Goal: Task Accomplishment & Management: Manage account settings

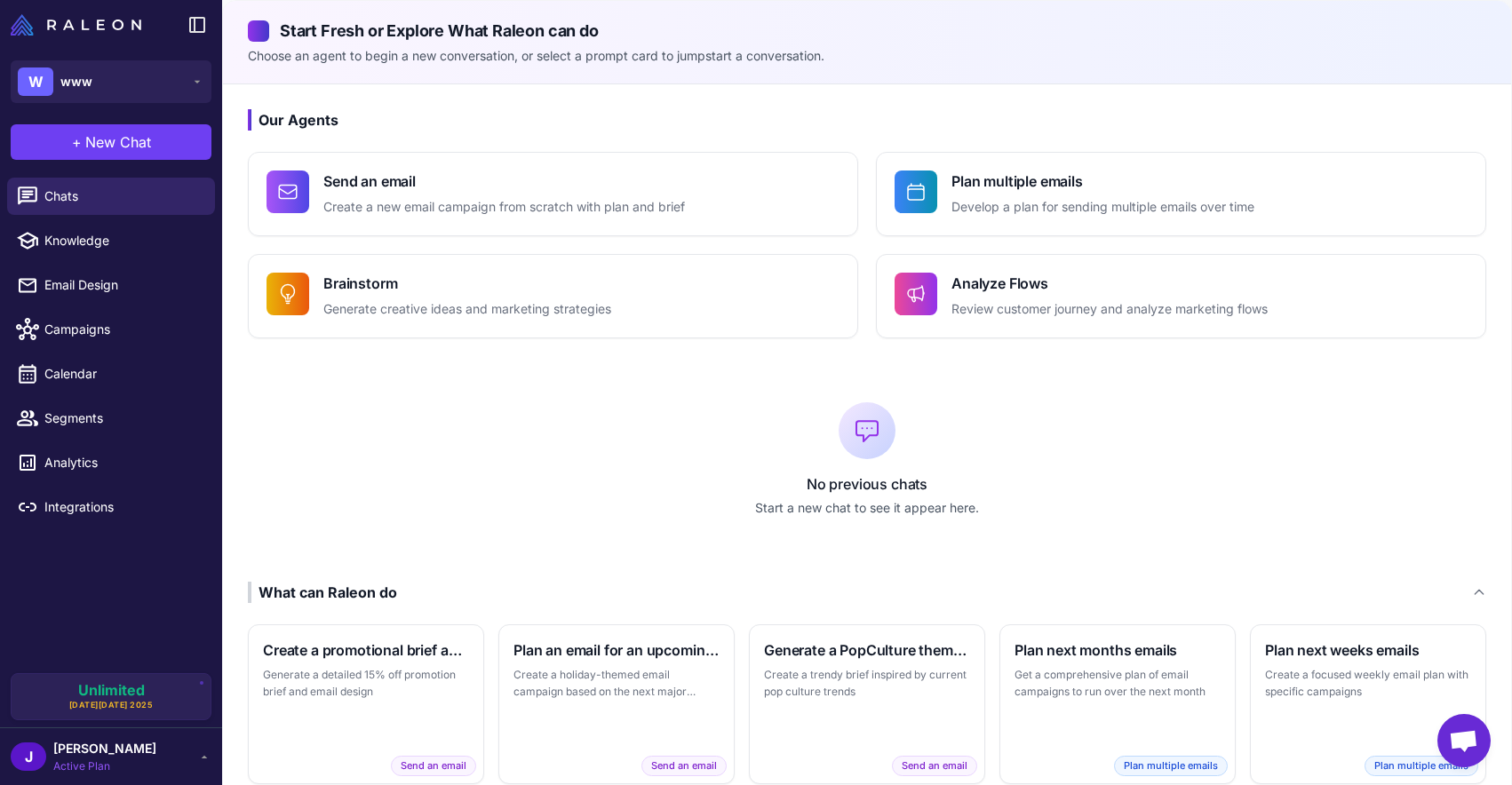
click at [184, 760] on div "J Josh Behr Active Plan" at bounding box center [111, 757] width 201 height 35
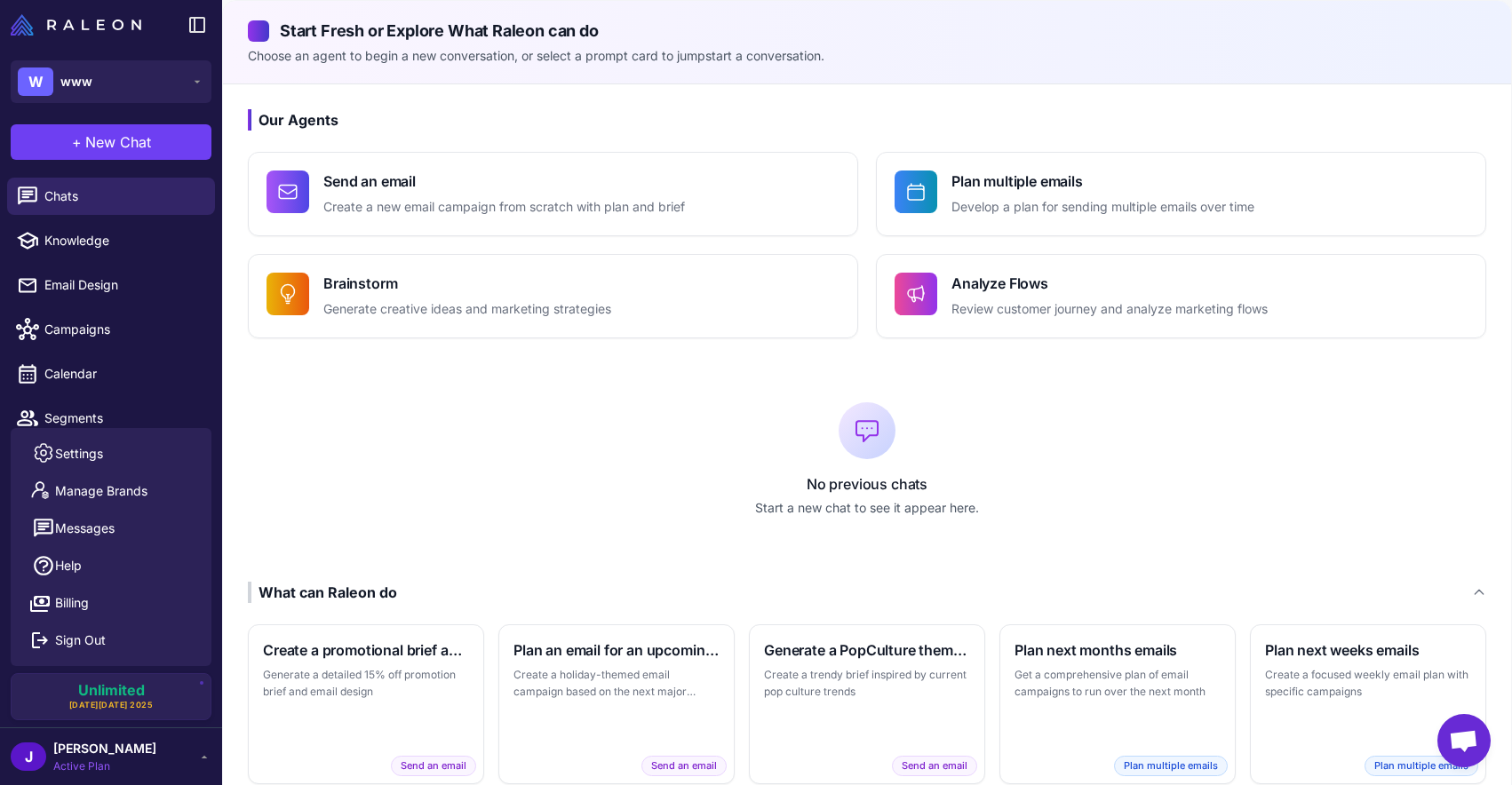
click at [345, 446] on div "No previous chats Start a new chat to see it appear here." at bounding box center [868, 459] width 1239 height 186
click at [108, 237] on span "Knowledge" at bounding box center [123, 240] width 156 height 19
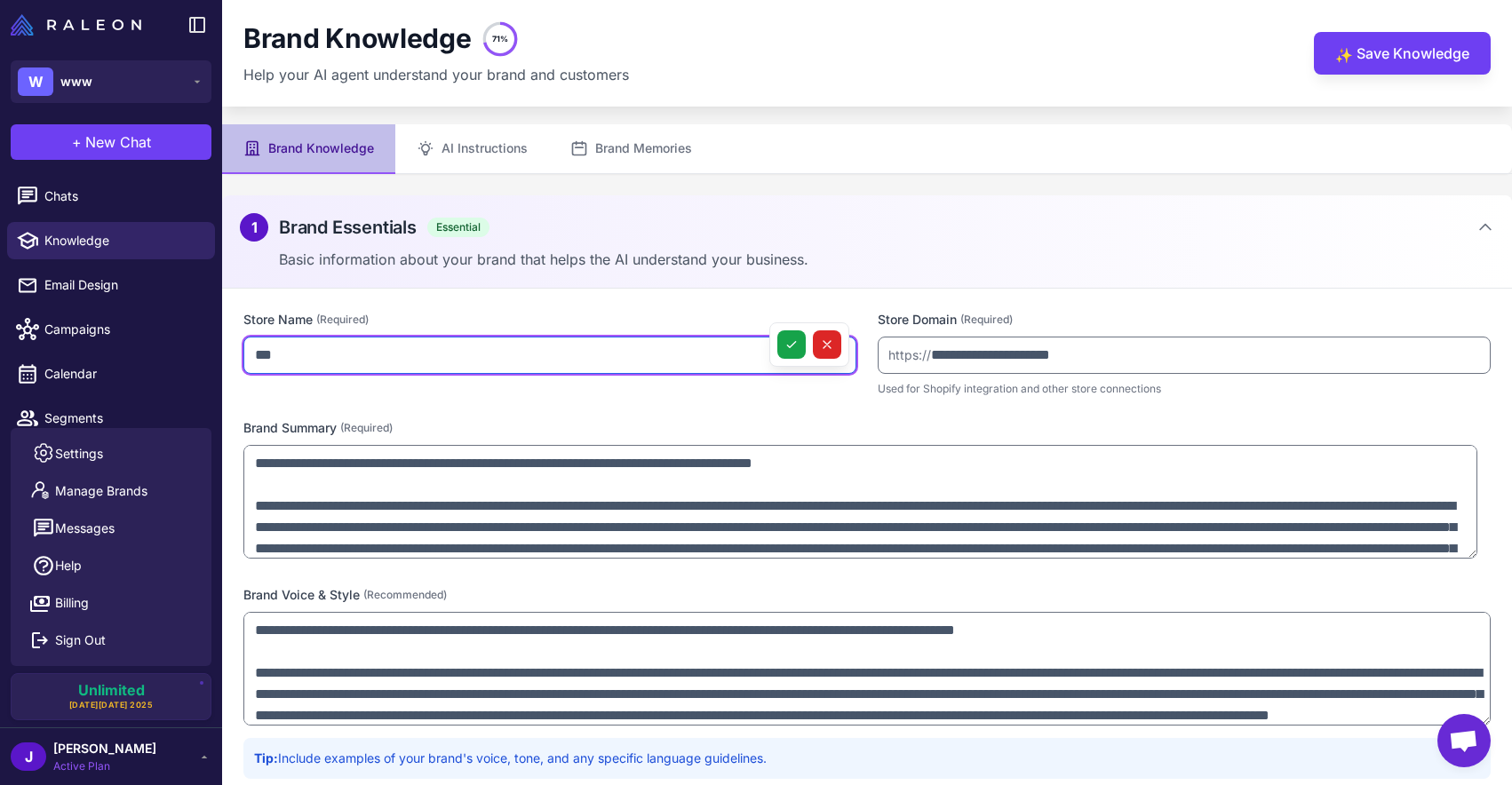
click at [427, 363] on input "***" at bounding box center [550, 355] width 613 height 37
click at [426, 363] on input "***" at bounding box center [550, 355] width 613 height 37
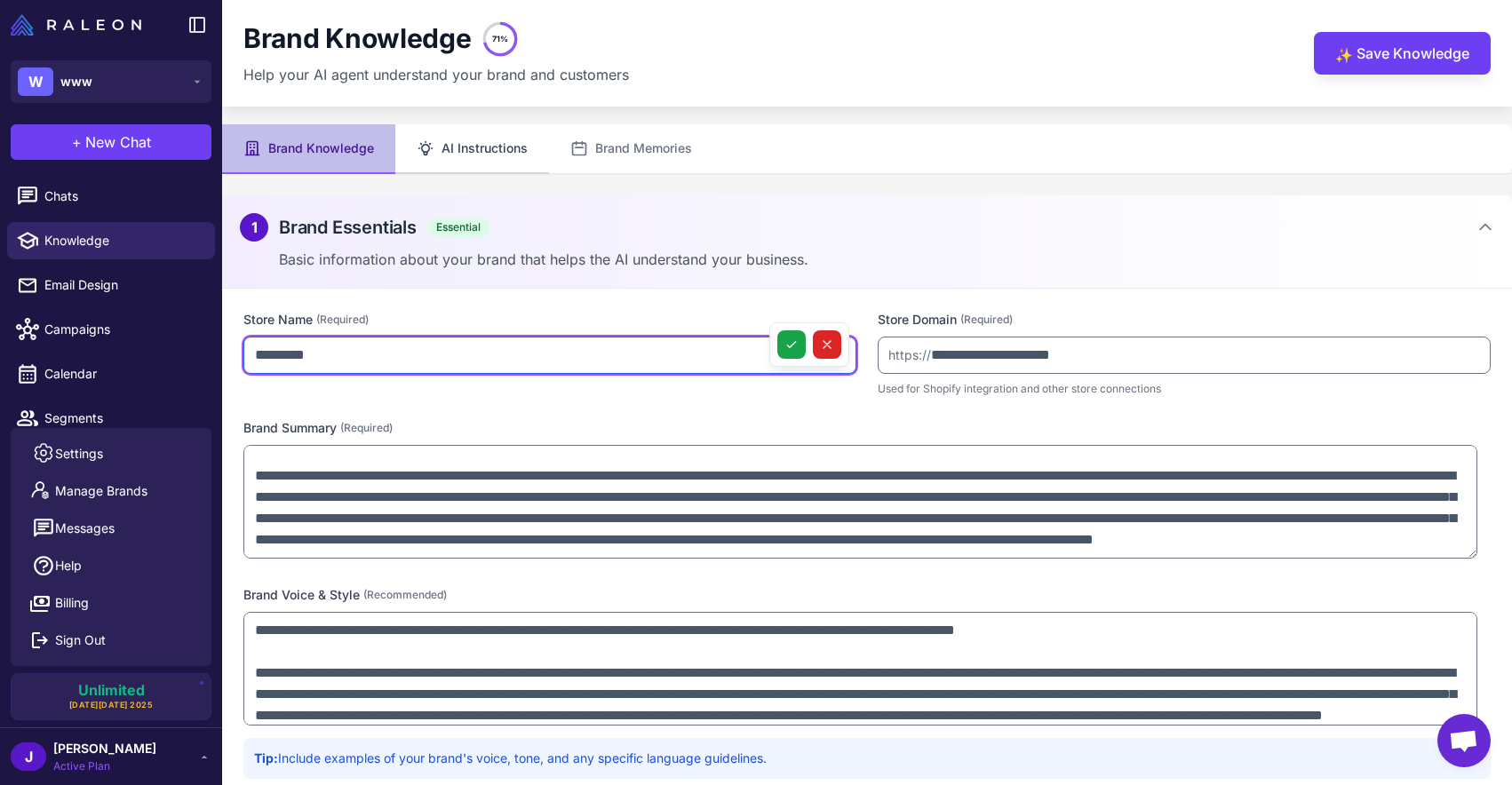
type input "*********"
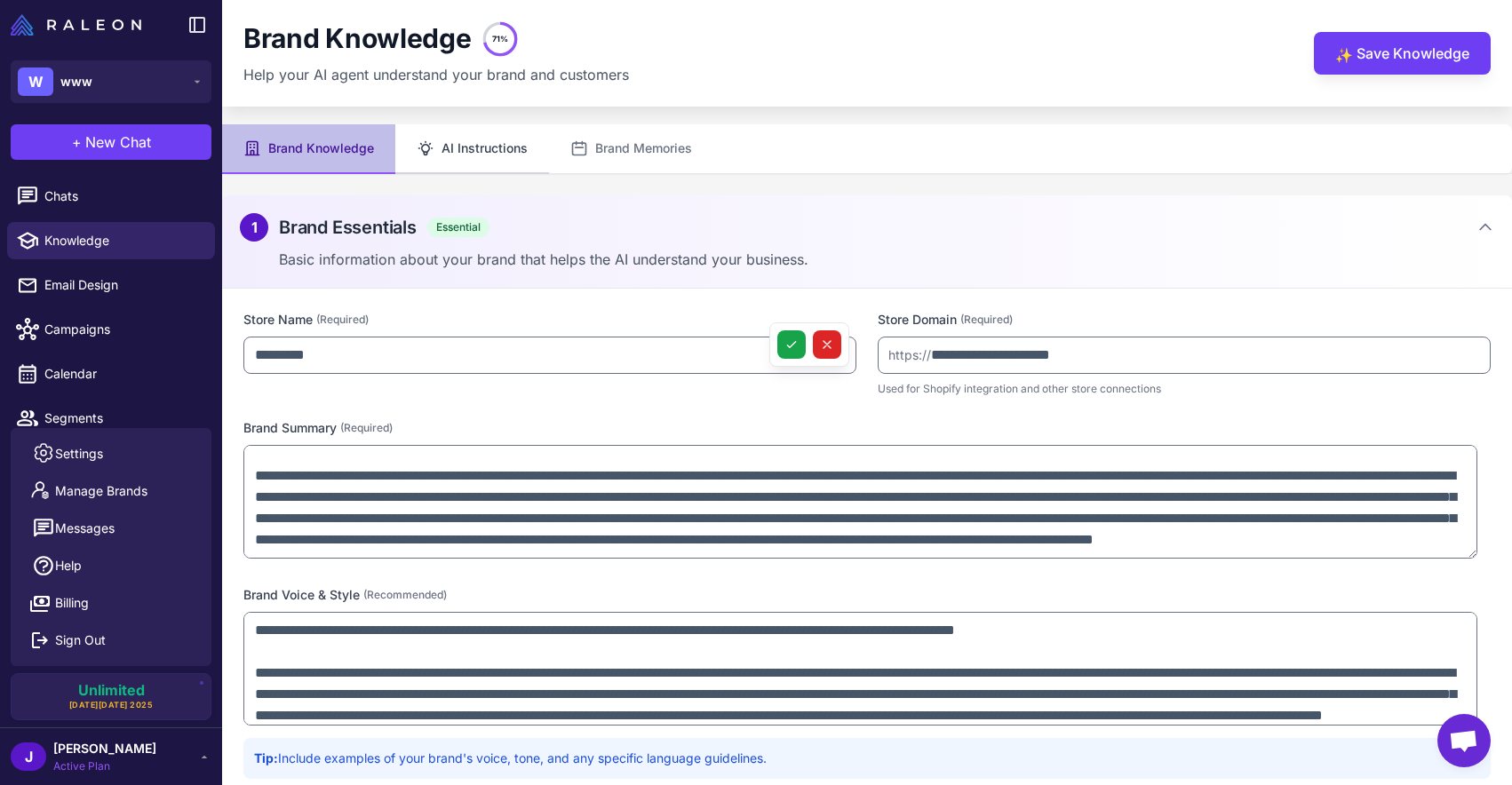
click at [493, 146] on button "AI Instructions" at bounding box center [472, 149] width 154 height 50
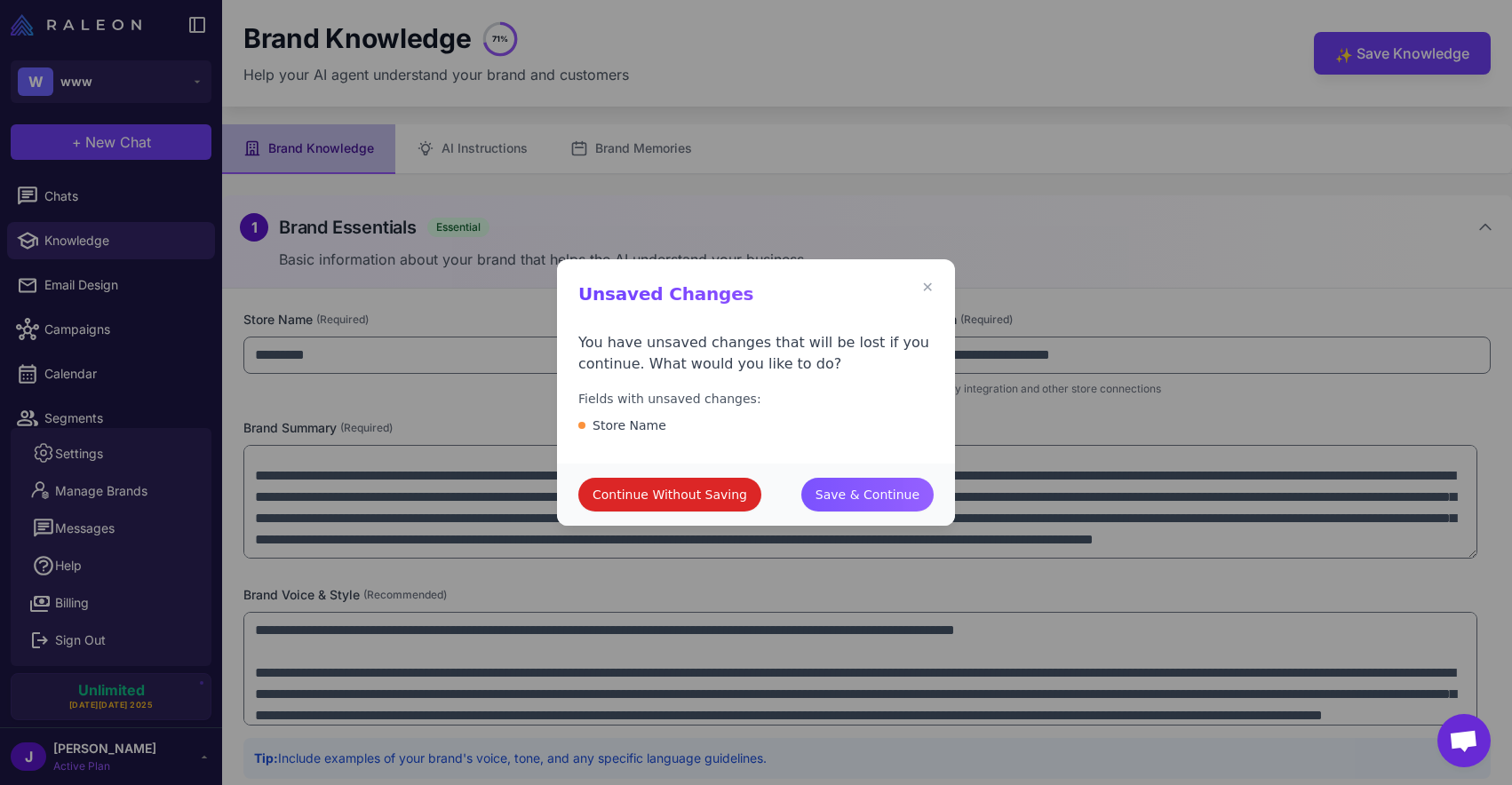
click at [878, 500] on span "Save & Continue" at bounding box center [868, 494] width 104 height 19
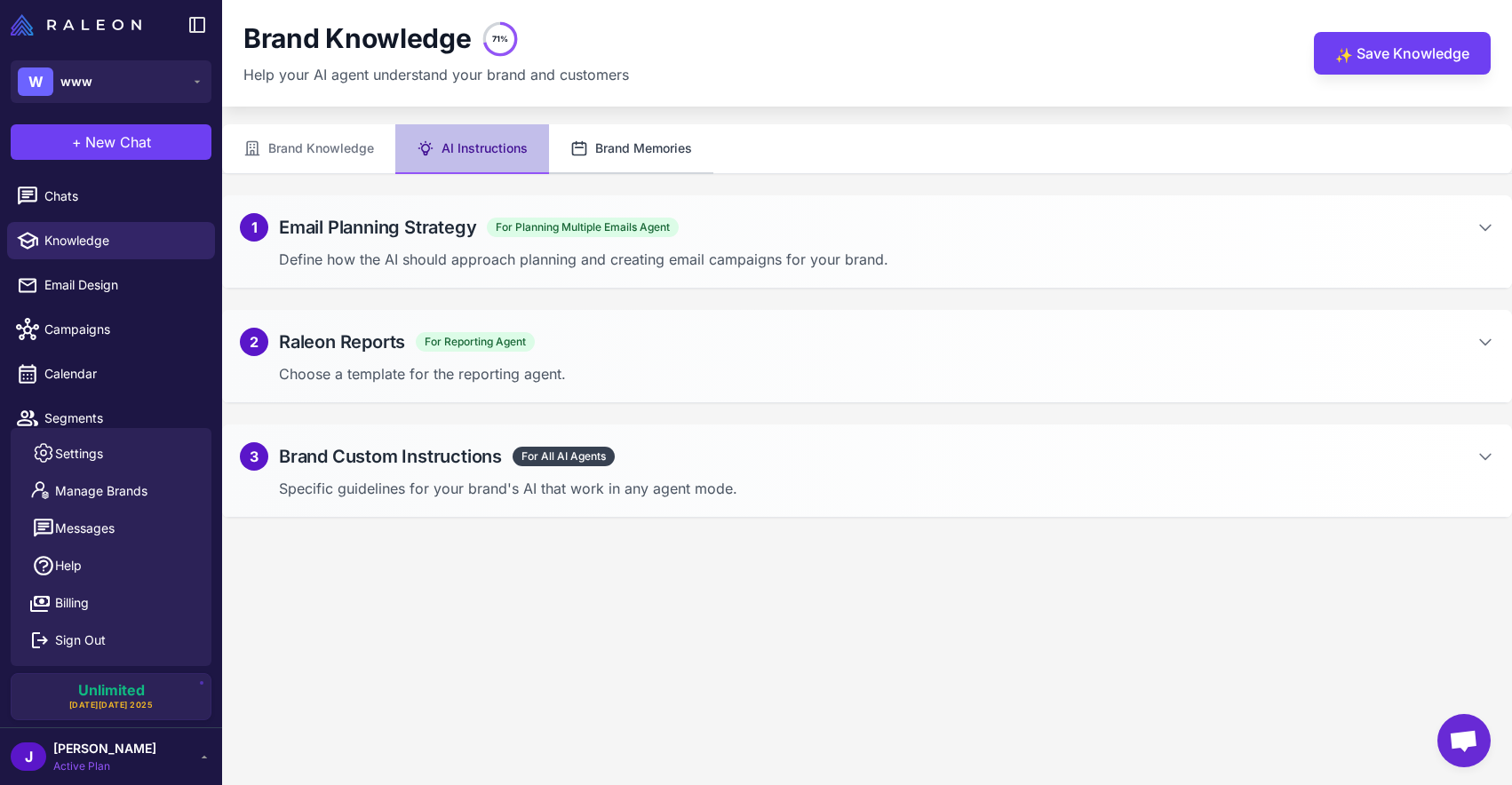
click at [614, 157] on button "Brand Memories" at bounding box center [631, 149] width 165 height 50
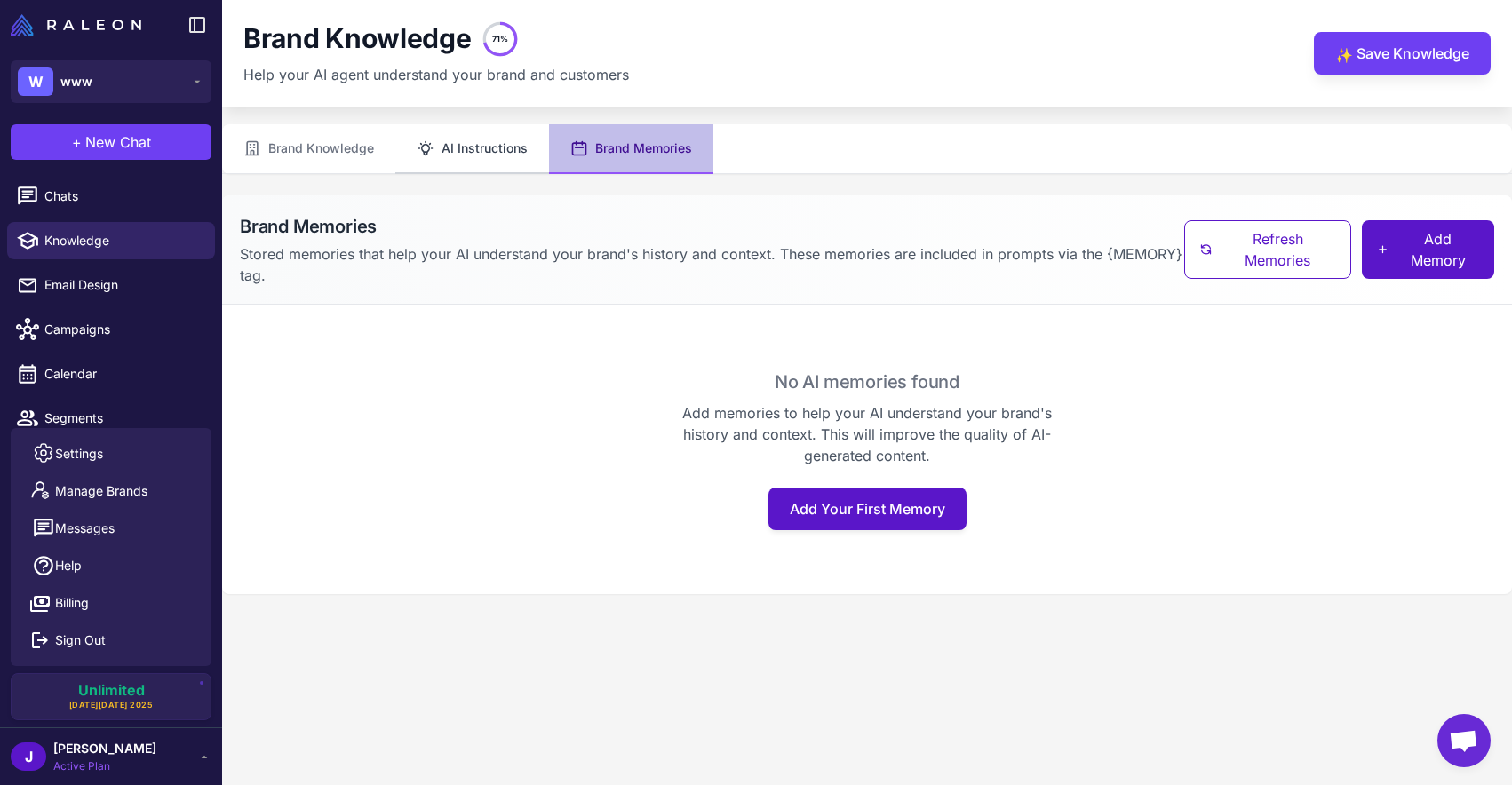
click at [509, 154] on button "AI Instructions" at bounding box center [472, 149] width 154 height 50
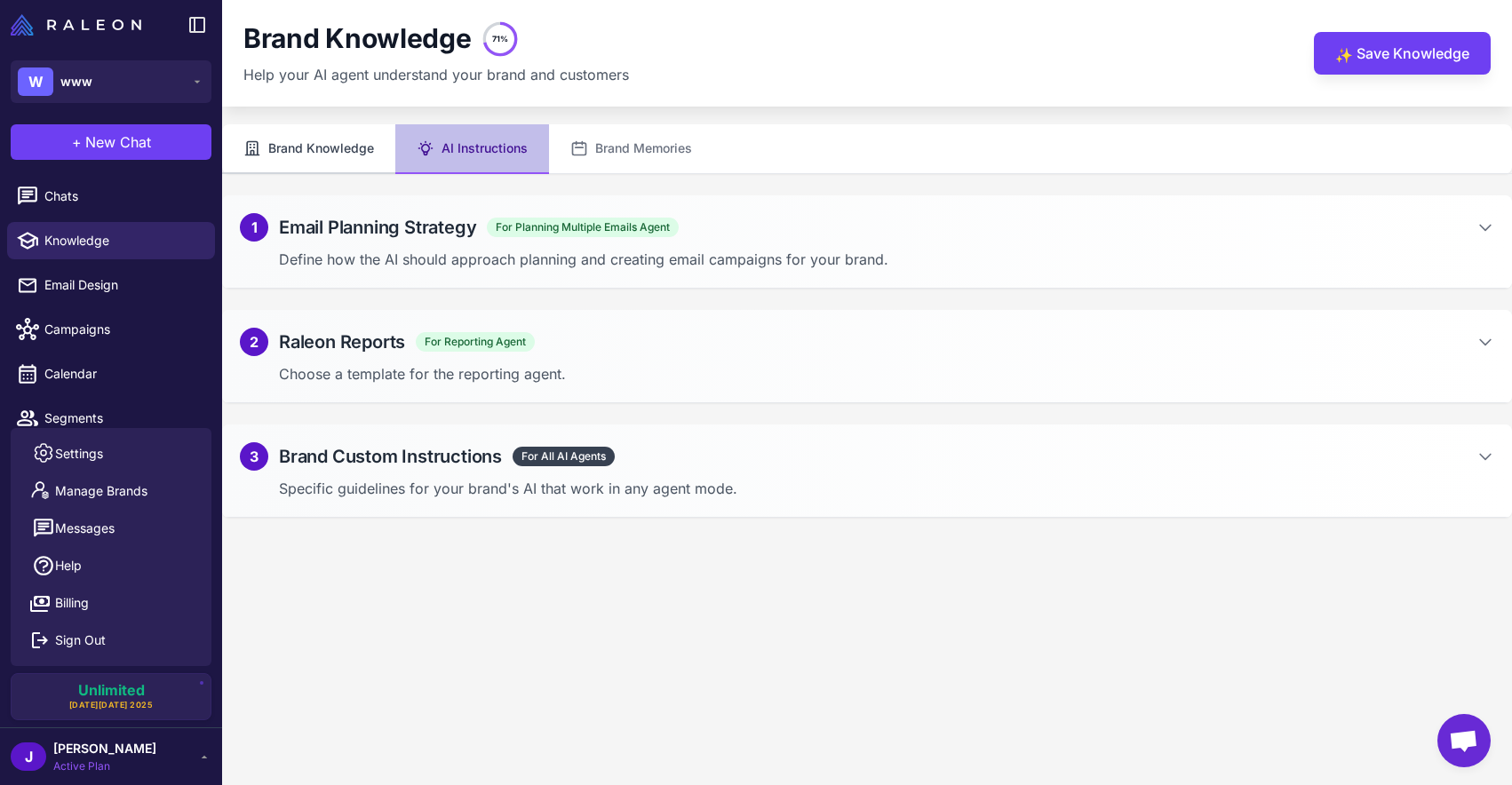
click at [284, 145] on button "Brand Knowledge" at bounding box center [308, 149] width 173 height 50
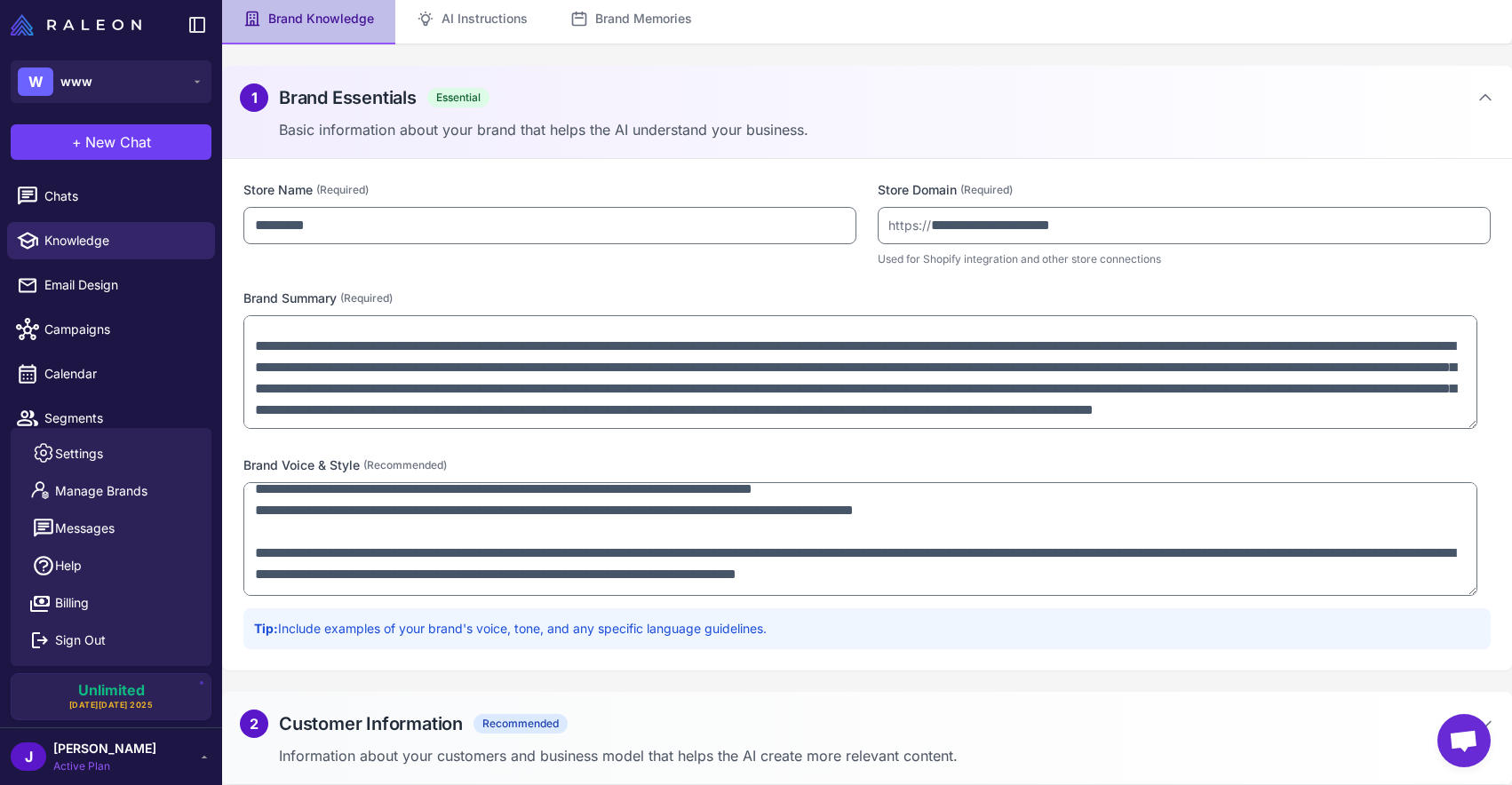
scroll to position [393, 0]
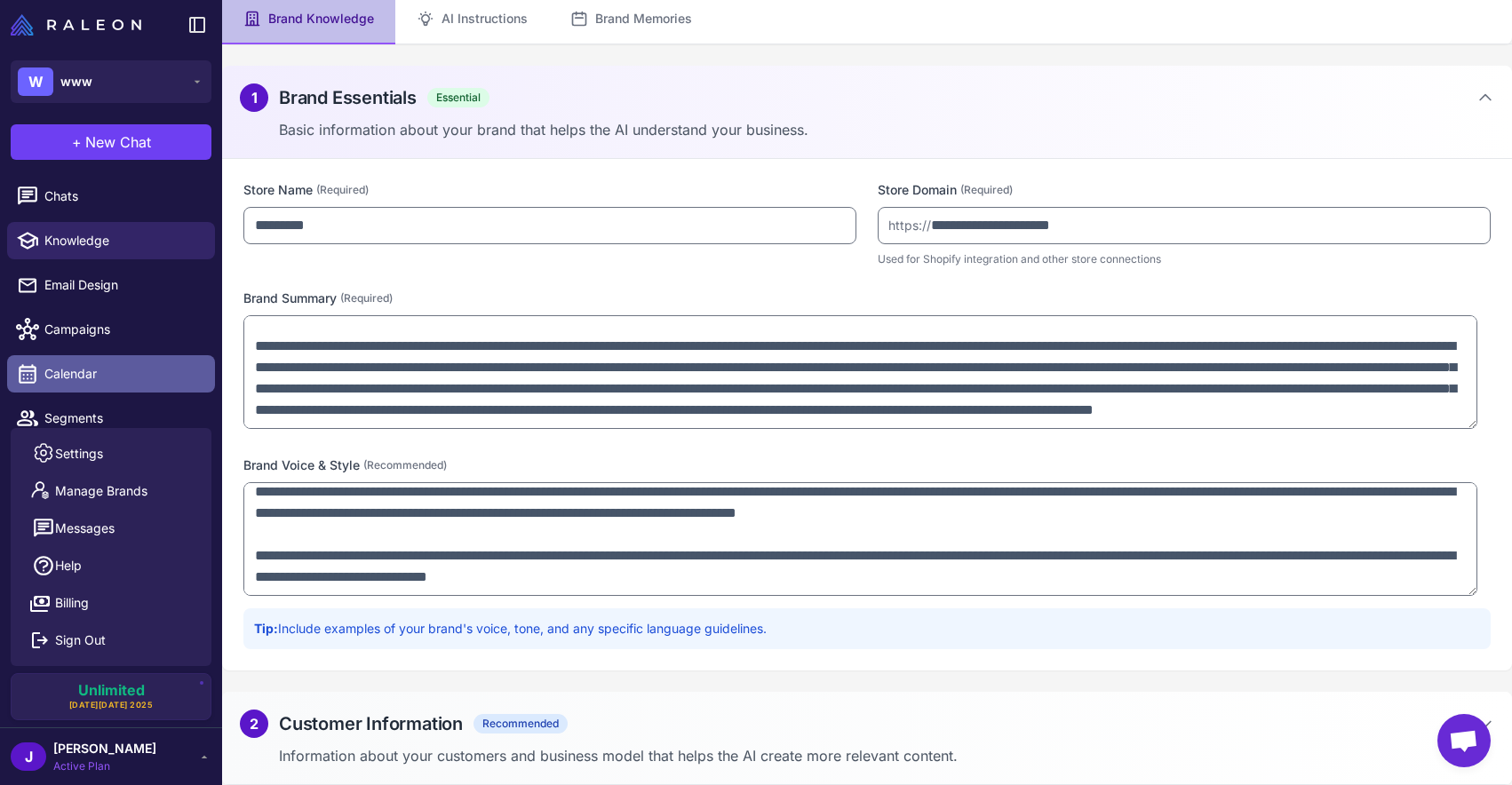
click at [188, 364] on span "Calendar" at bounding box center [123, 373] width 156 height 19
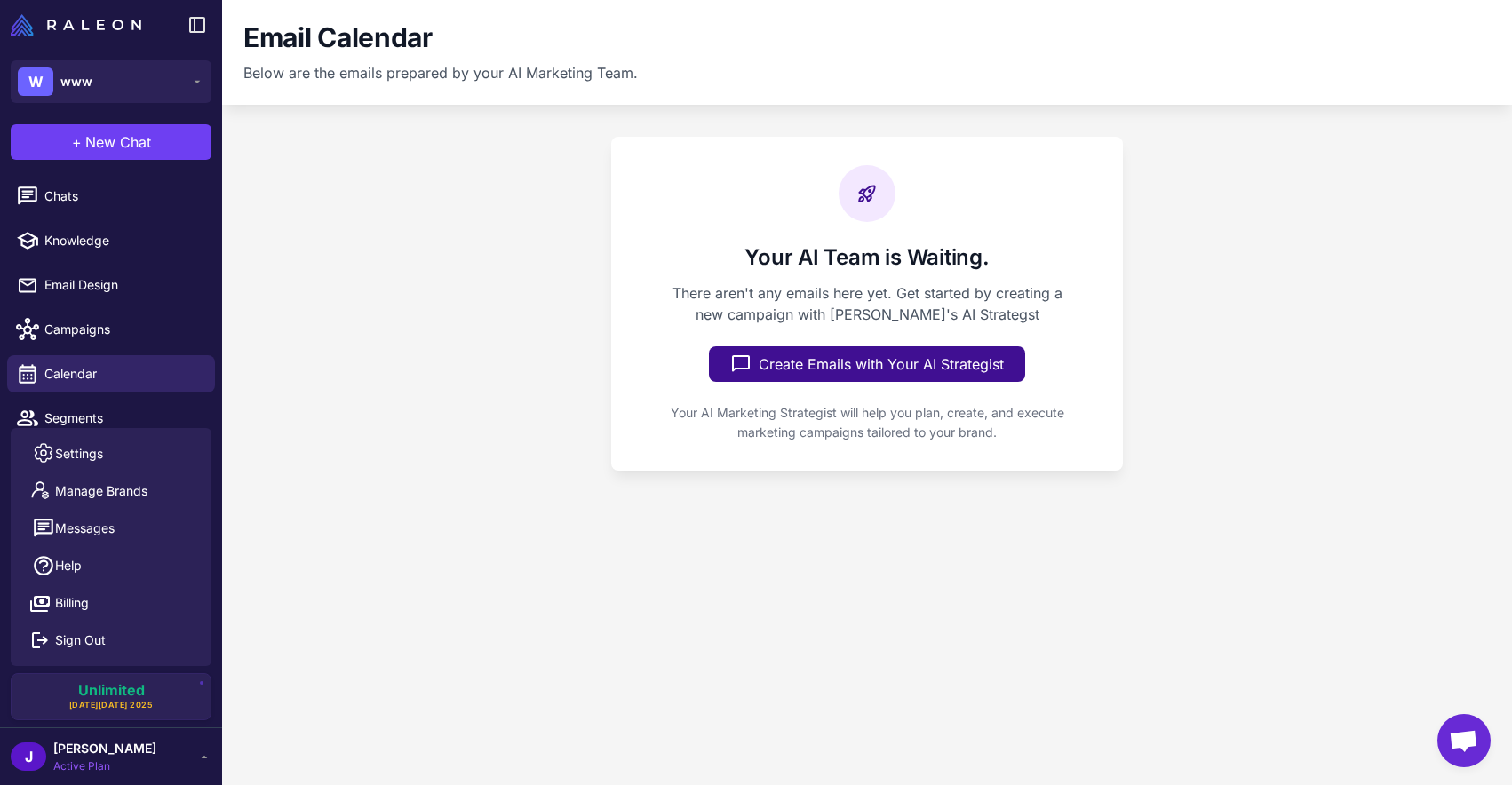
click at [173, 758] on div "J Josh Behr Active Plan" at bounding box center [111, 757] width 201 height 35
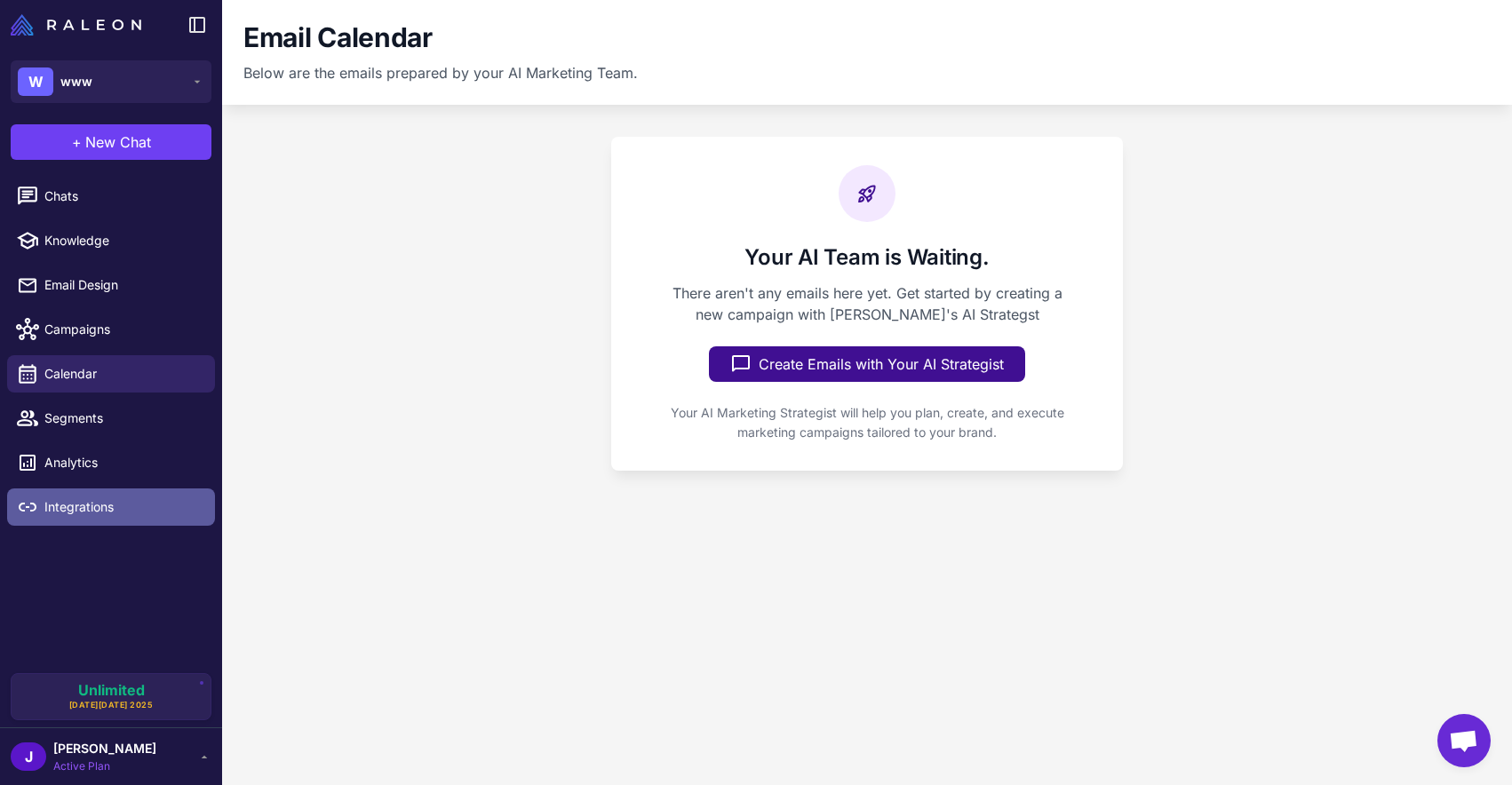
click at [79, 502] on span "Integrations" at bounding box center [123, 507] width 156 height 19
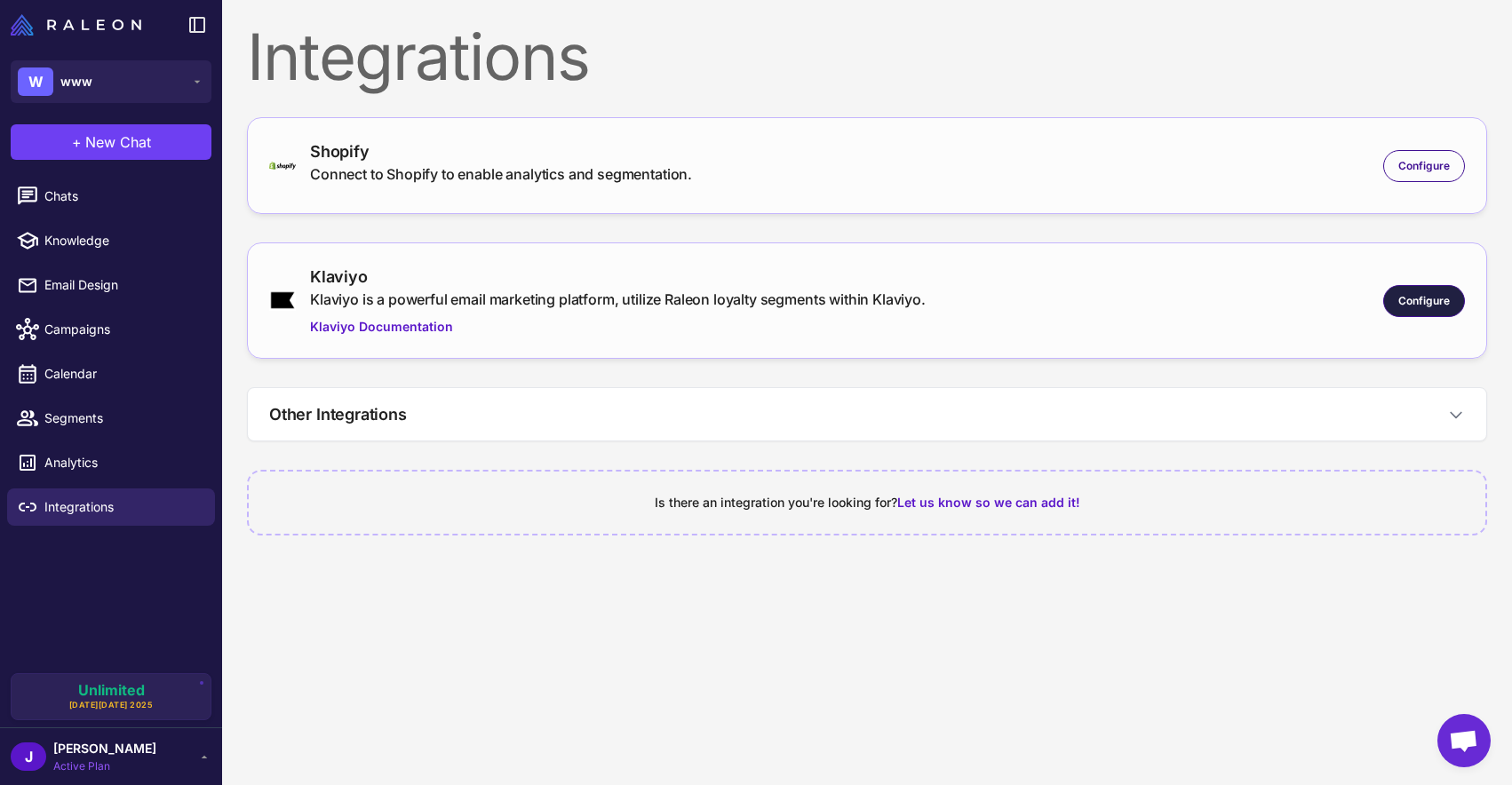
click at [1438, 304] on span "Configure" at bounding box center [1424, 301] width 52 height 16
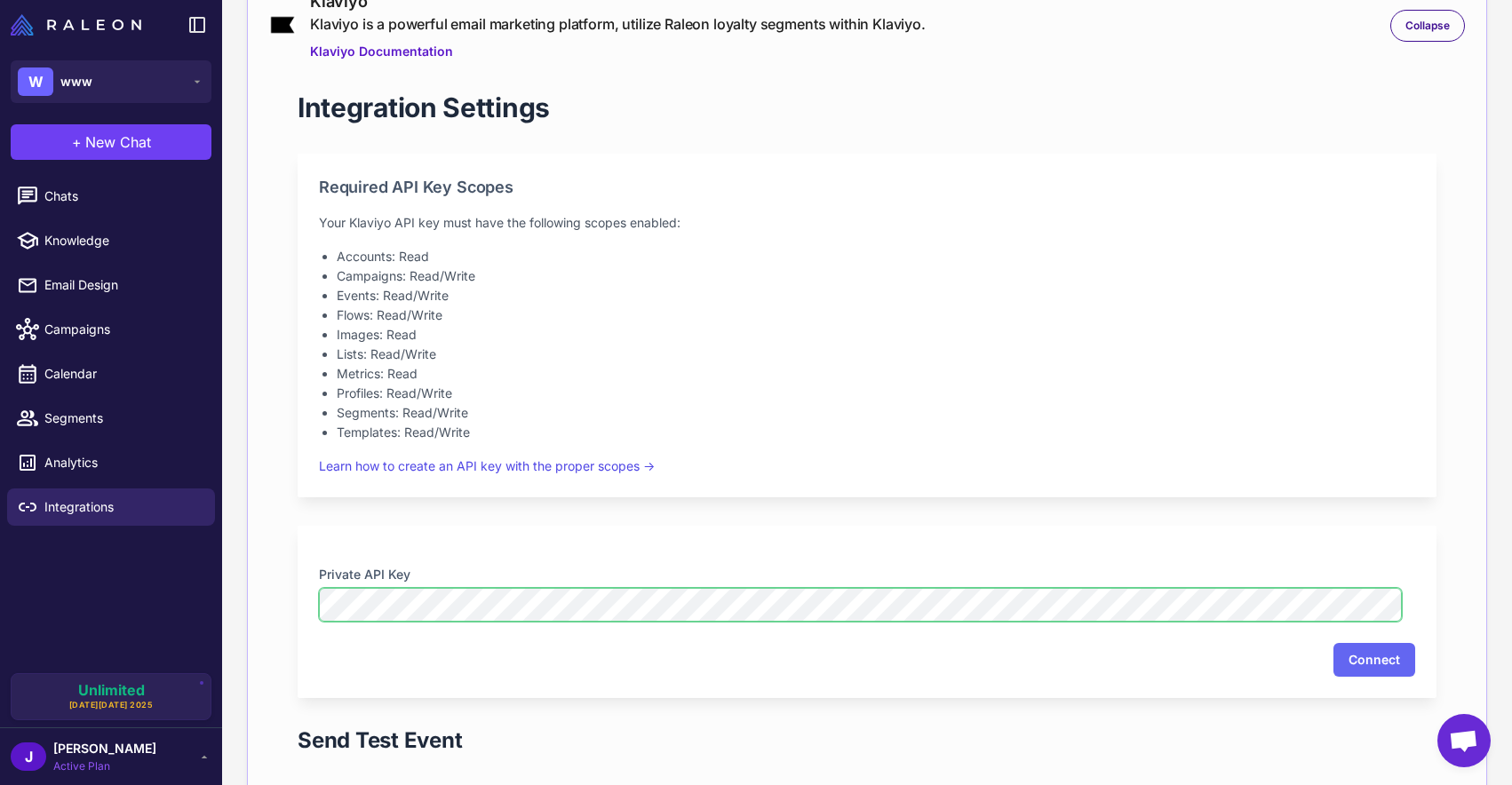
scroll to position [530, 0]
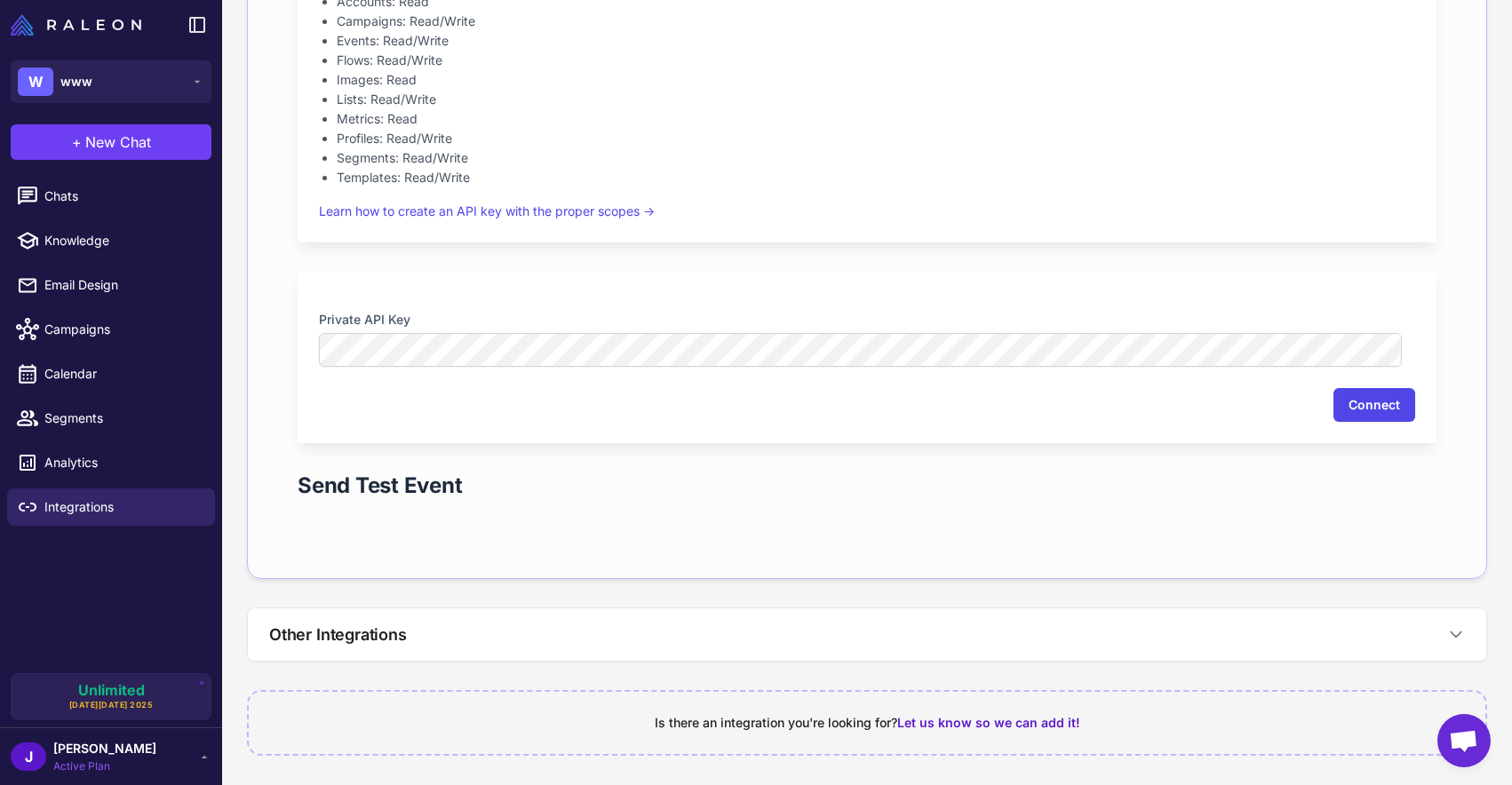
click at [1379, 404] on button "Connect" at bounding box center [1375, 405] width 82 height 34
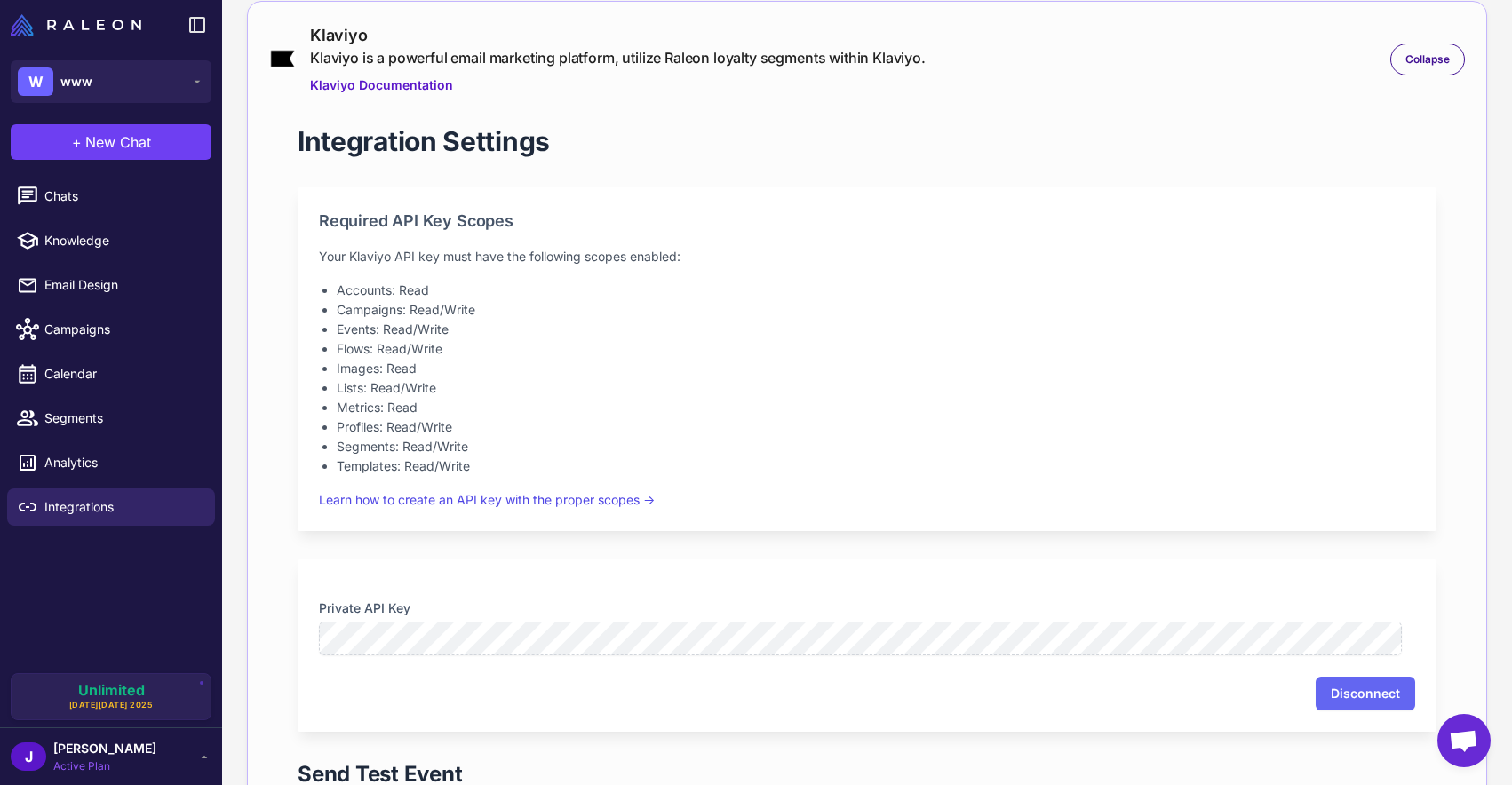
scroll to position [0, 0]
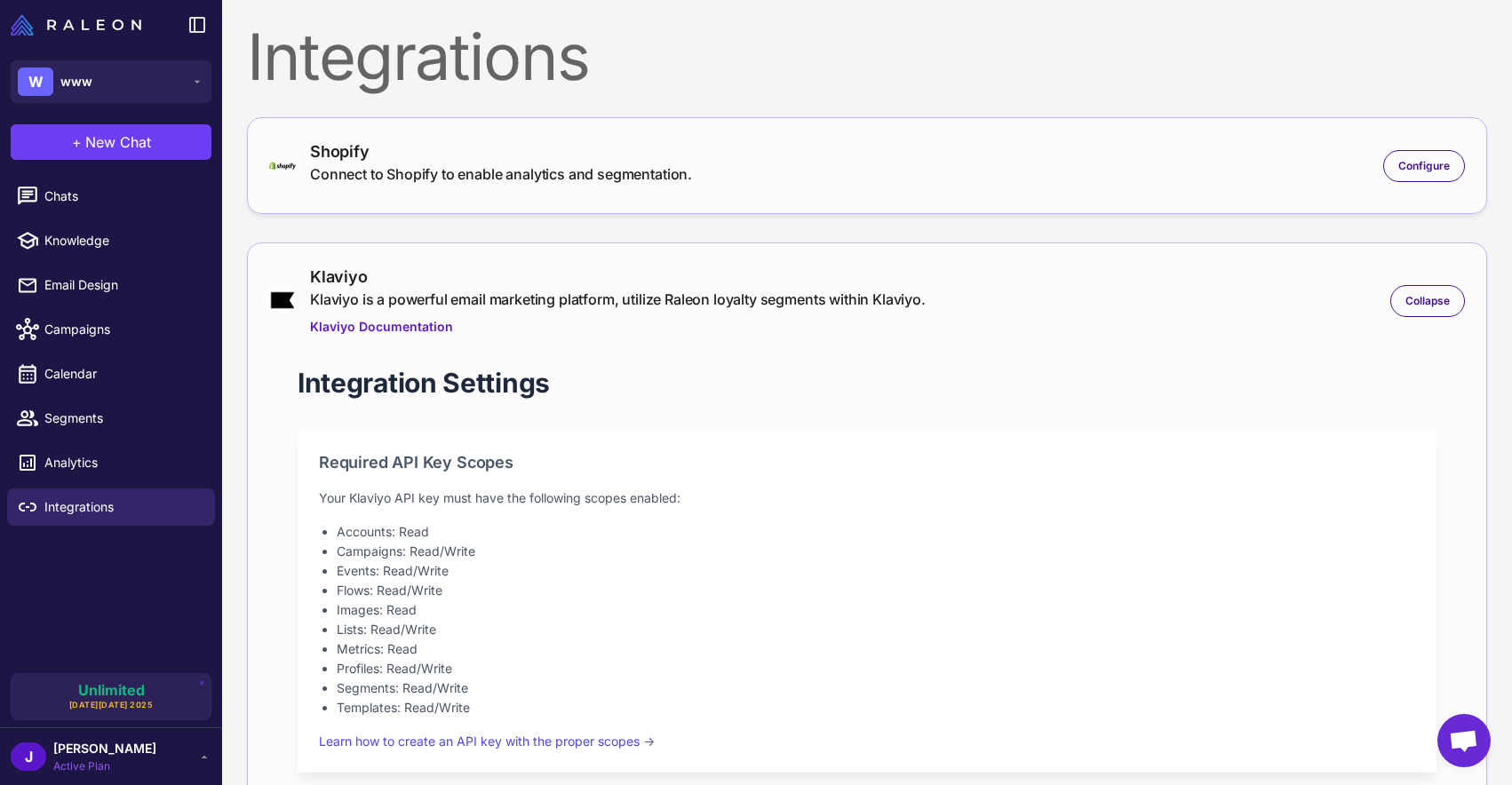
click at [201, 760] on icon at bounding box center [205, 757] width 15 height 15
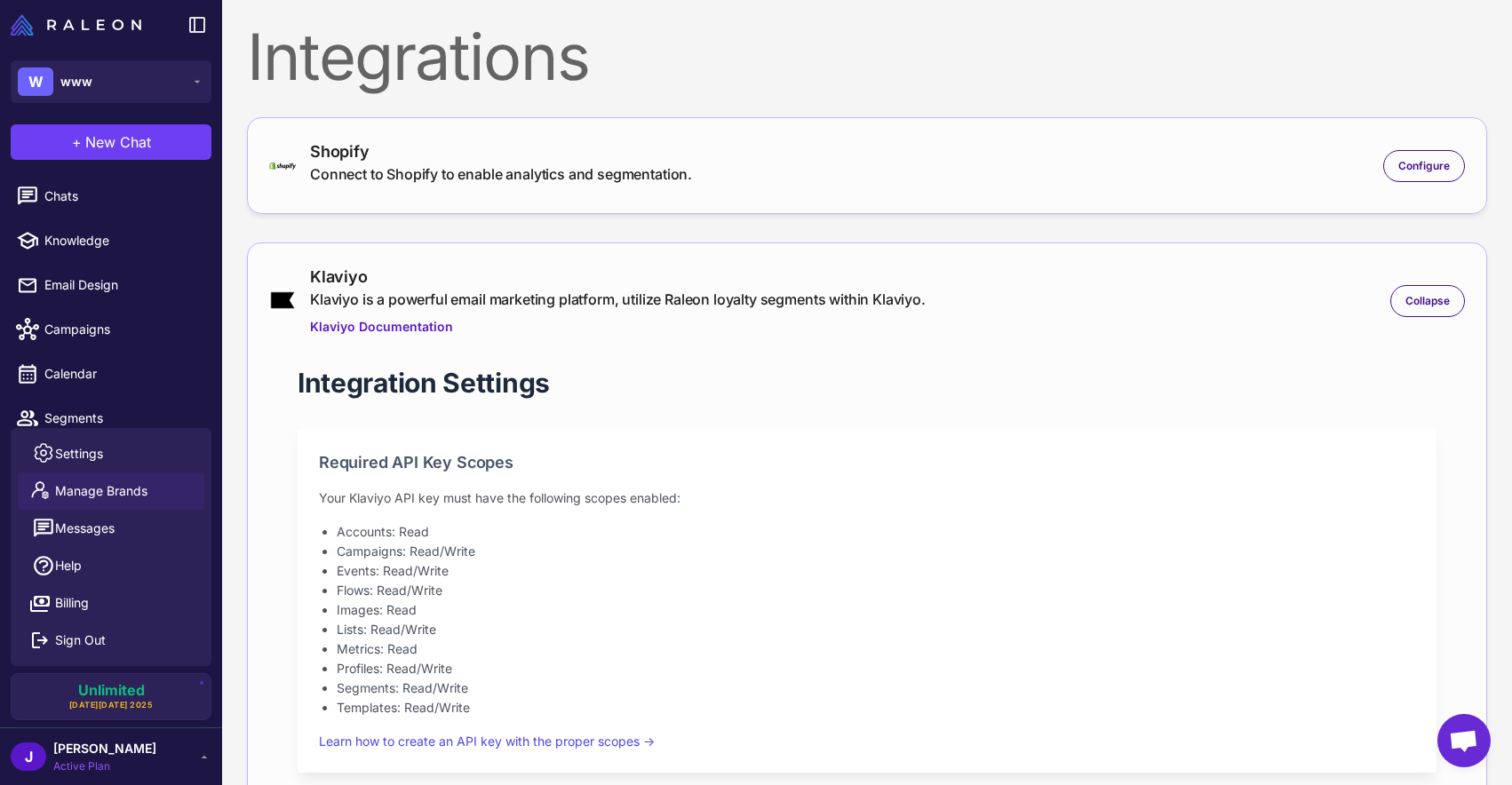
click at [126, 488] on span "Manage Brands" at bounding box center [102, 490] width 93 height 19
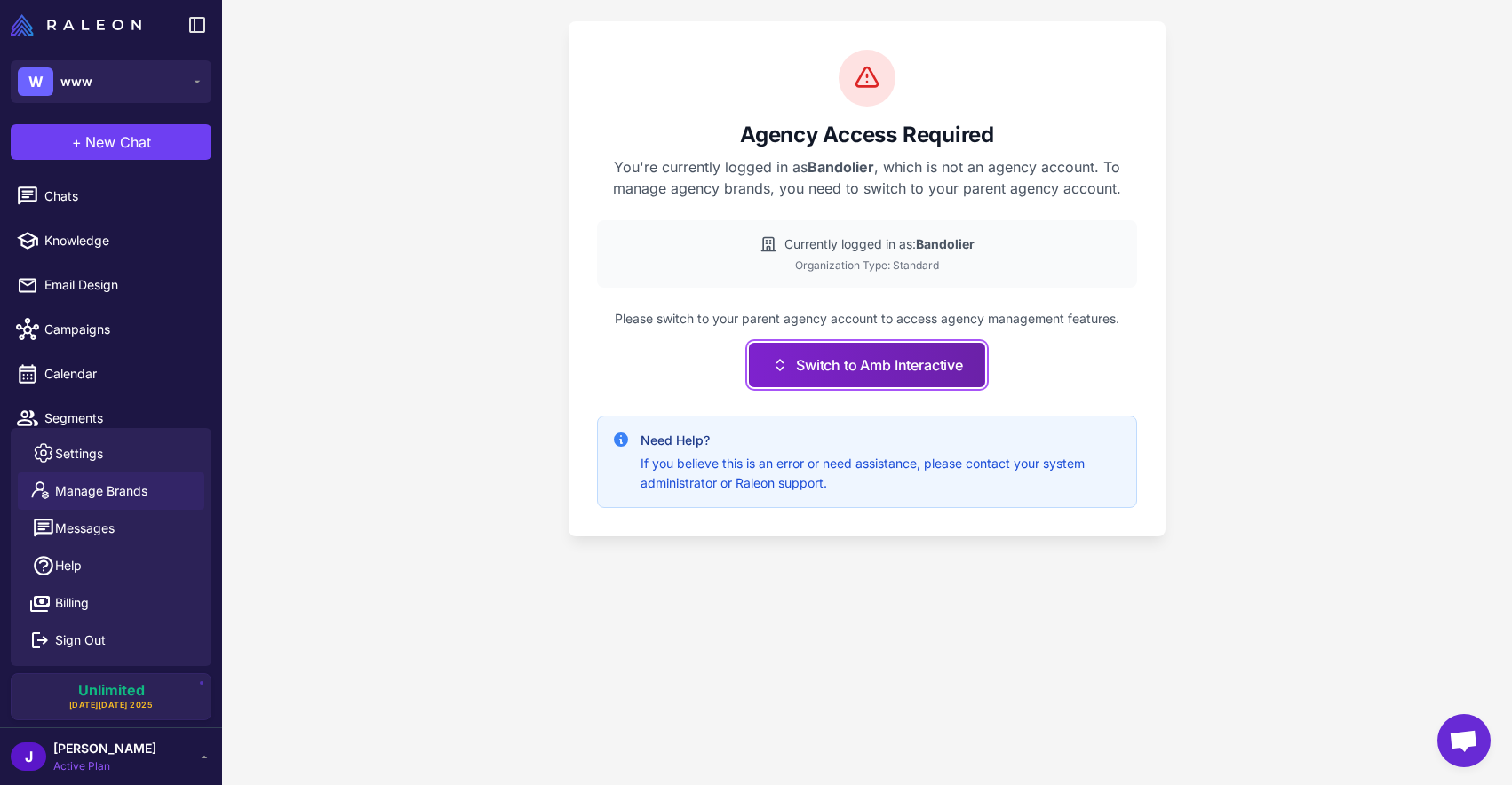
click at [852, 367] on button "Switch to Amb Interactive" at bounding box center [867, 365] width 237 height 45
